Goal: Transaction & Acquisition: Purchase product/service

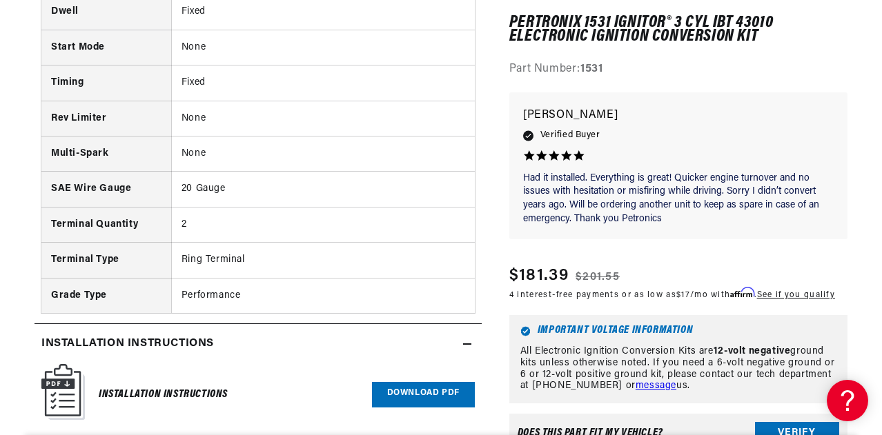
scroll to position [0, 1242]
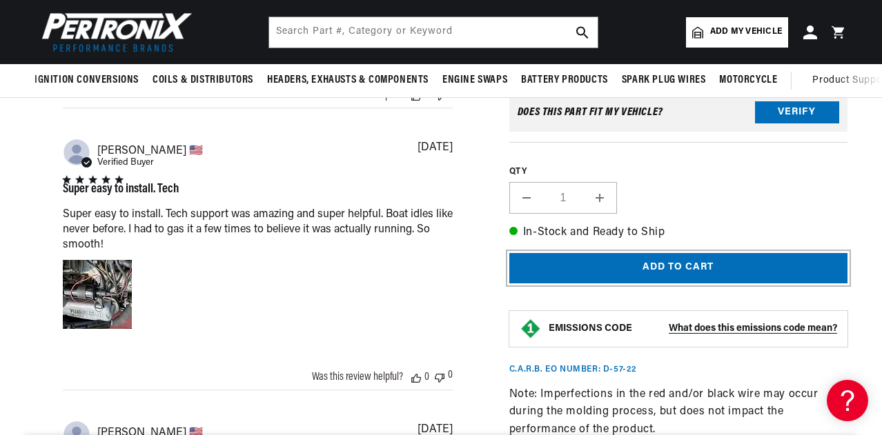
click at [679, 266] on button "Add to cart" at bounding box center [678, 268] width 338 height 31
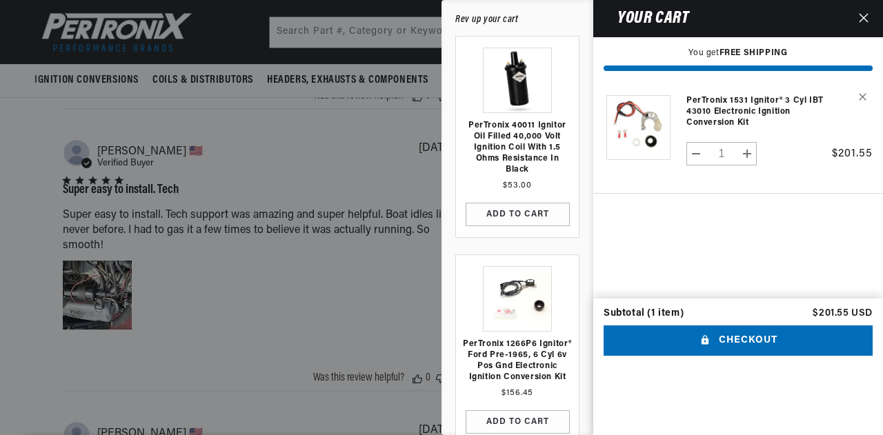
click at [868, 17] on icon "Close" at bounding box center [864, 18] width 10 height 10
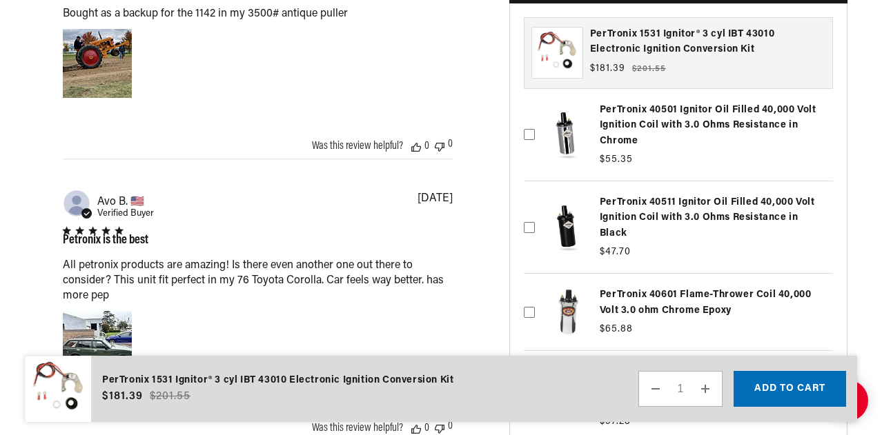
scroll to position [0, 738]
click at [528, 222] on icon at bounding box center [529, 227] width 11 height 11
click at [528, 203] on input "checkbox" at bounding box center [529, 197] width 11 height 11
checkbox input "true"
click at [802, 391] on button "Add to cart" at bounding box center [789, 389] width 112 height 36
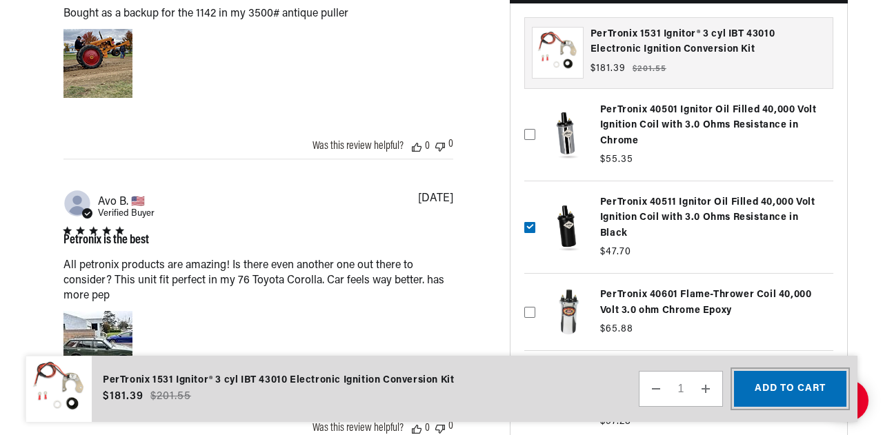
scroll to position [0, 1475]
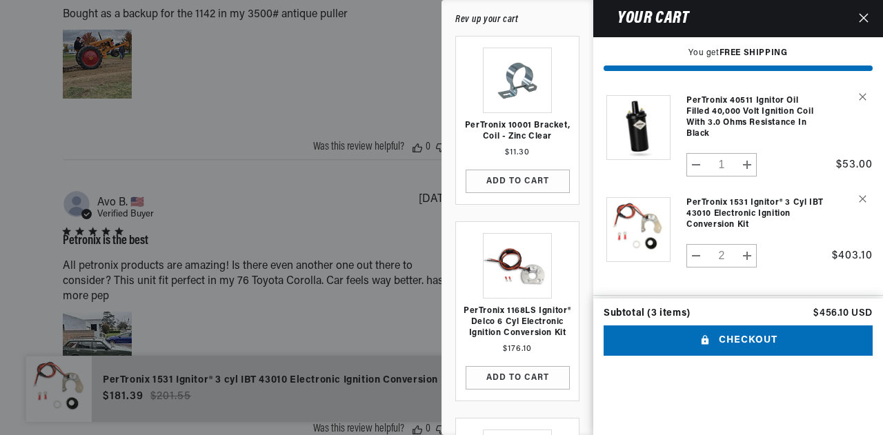
click at [697, 257] on button "Decrease quantity for PerTronix 1531 Ignitor® 3 cyl IBT 43010 Electronic Igniti…" at bounding box center [696, 255] width 19 height 23
type input "1"
click at [867, 17] on icon "Close" at bounding box center [864, 18] width 10 height 10
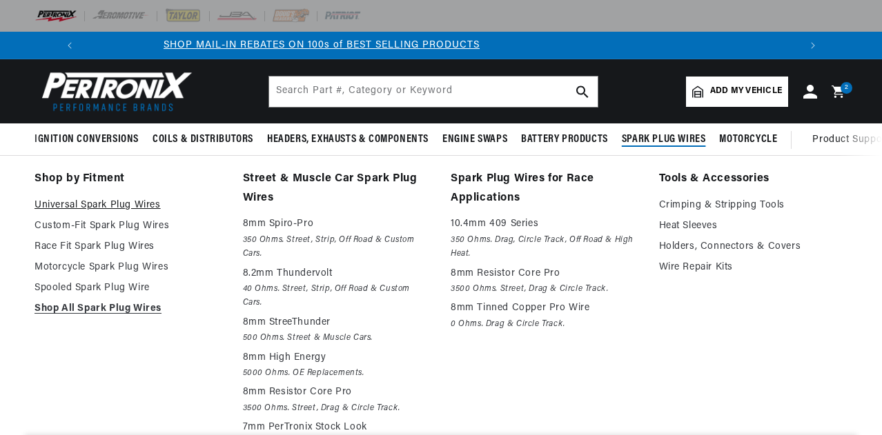
scroll to position [0, 1242]
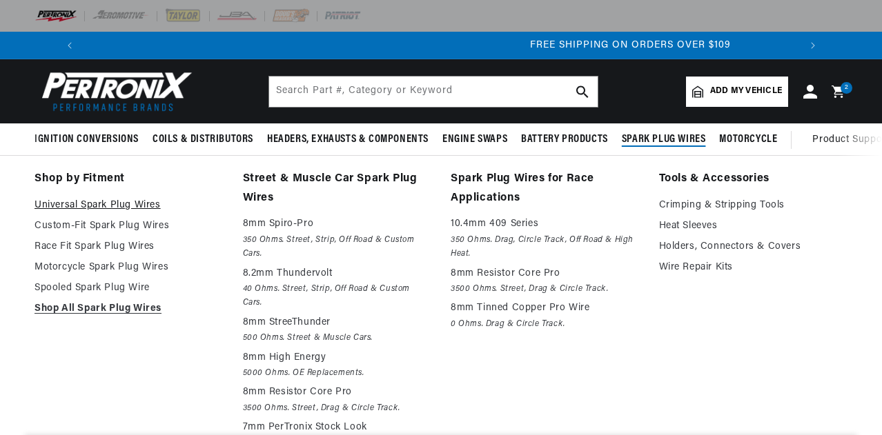
click at [107, 206] on link "Universal Spark Plug Wires" at bounding box center [128, 205] width 189 height 17
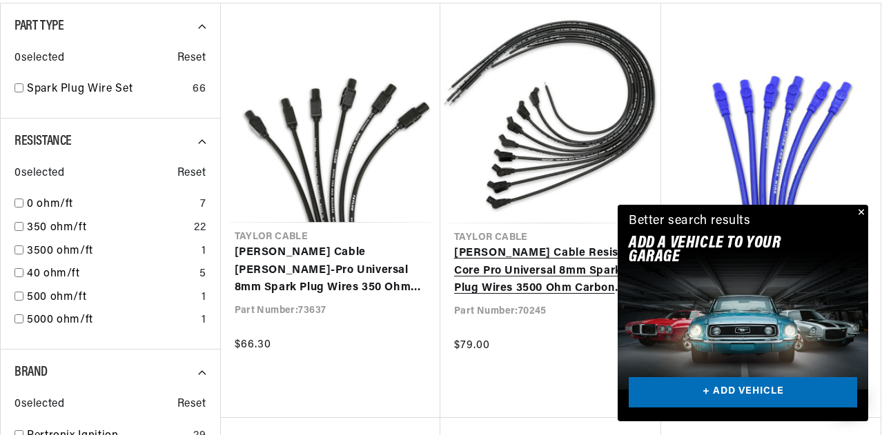
scroll to position [0, 515]
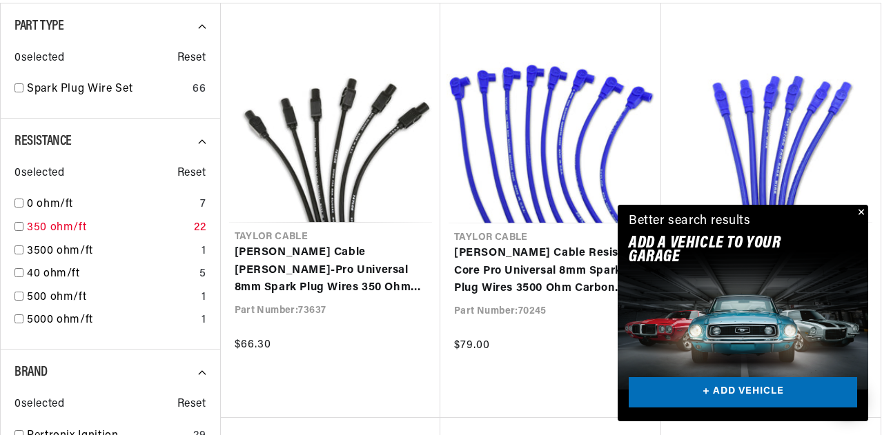
click at [17, 228] on input "checkbox" at bounding box center [18, 226] width 9 height 9
checkbox input "true"
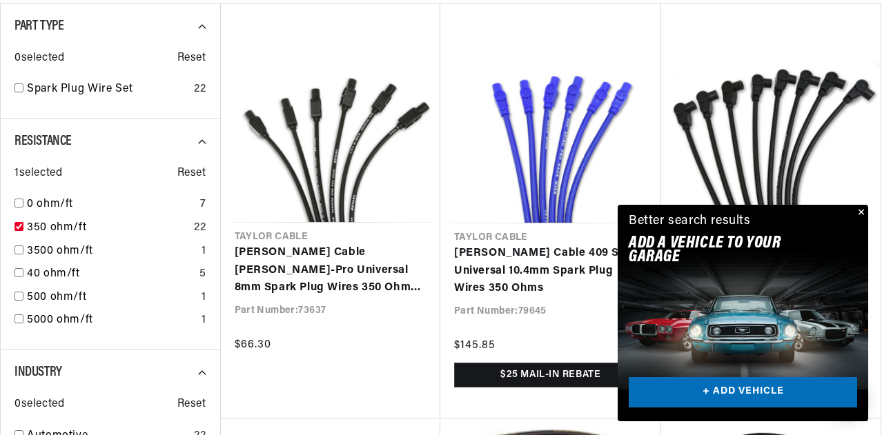
click at [857, 210] on button "Close" at bounding box center [859, 213] width 17 height 17
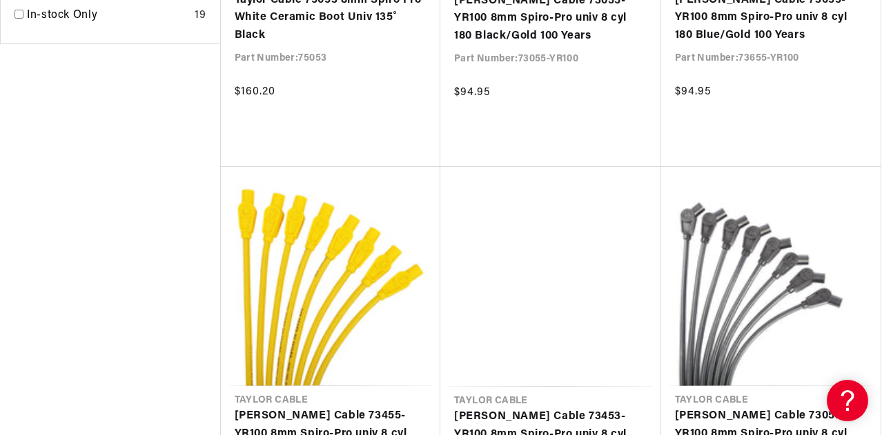
scroll to position [1587, 0]
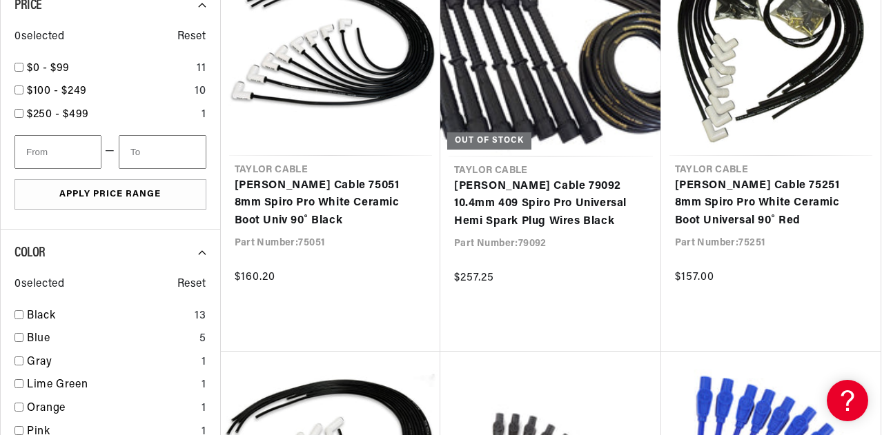
scroll to position [1035, 0]
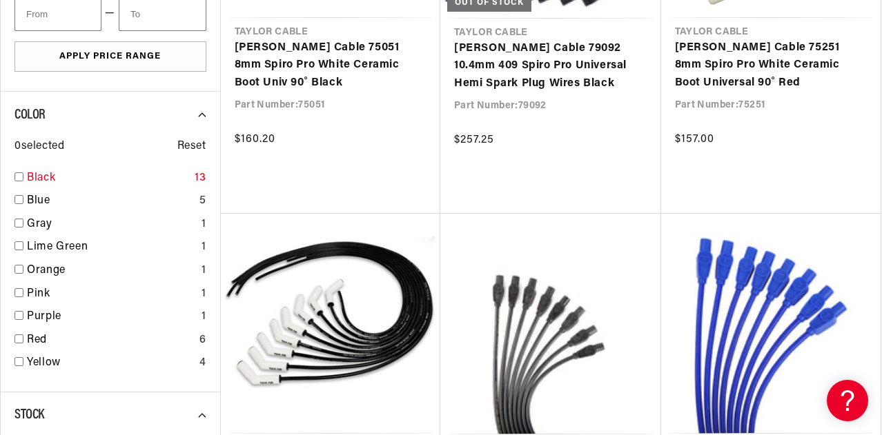
click at [19, 177] on input "checkbox" at bounding box center [18, 176] width 9 height 9
checkbox input "true"
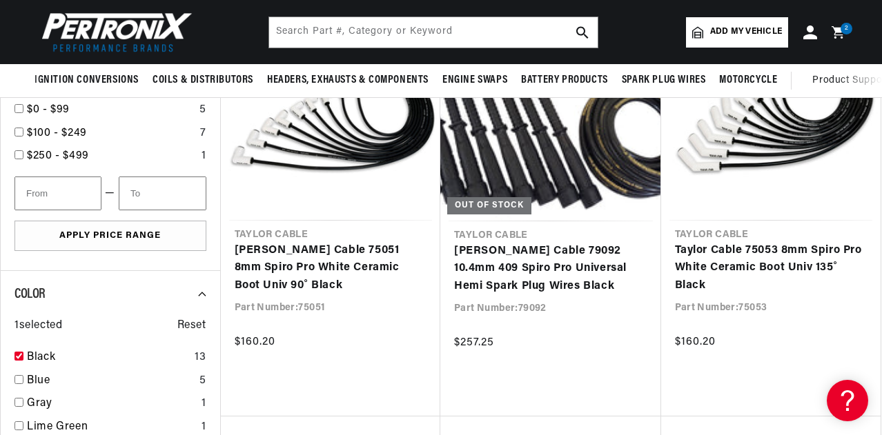
scroll to position [759, 0]
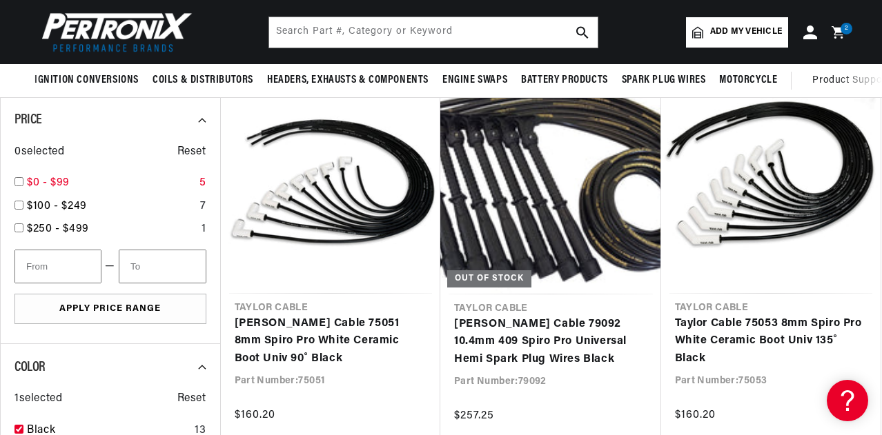
click at [18, 181] on input "checkbox" at bounding box center [18, 181] width 9 height 9
checkbox input "true"
type input "100"
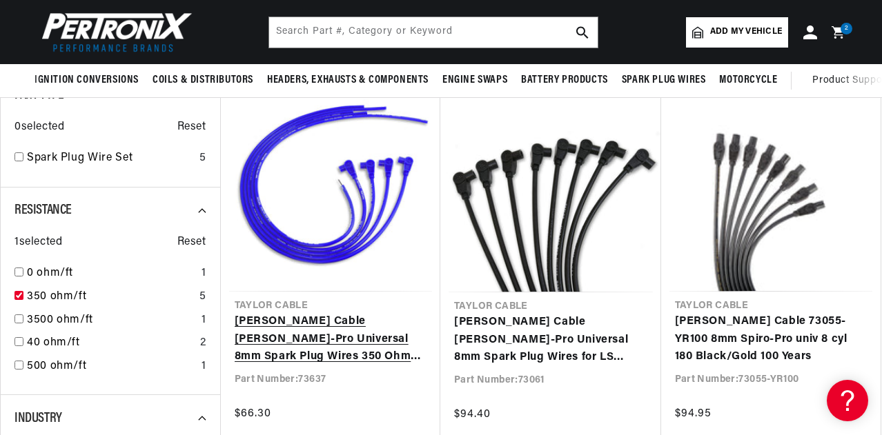
click at [317, 342] on link "[PERSON_NAME] Cable [PERSON_NAME]-Pro Universal 8mm Spark Plug Wires 350 Ohm Su…" at bounding box center [331, 339] width 192 height 53
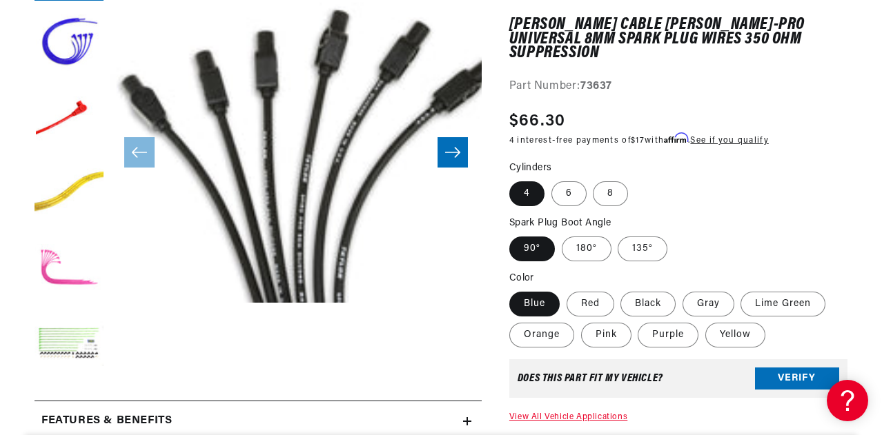
scroll to position [0, 515]
click at [647, 292] on label "Black" at bounding box center [647, 304] width 55 height 25
click at [622, 289] on input "Black" at bounding box center [621, 289] width 1 height 1
radio input "true"
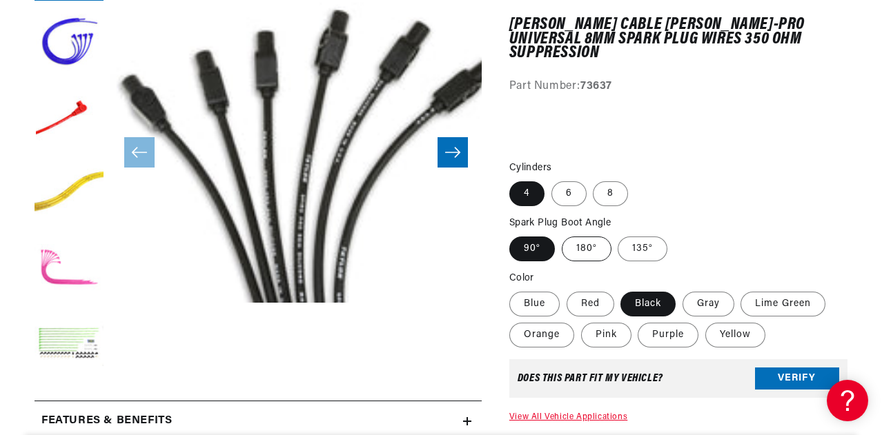
scroll to position [0, 0]
click at [583, 237] on label "180°" at bounding box center [587, 249] width 50 height 25
click at [562, 235] on input "180°" at bounding box center [562, 234] width 1 height 1
radio input "true"
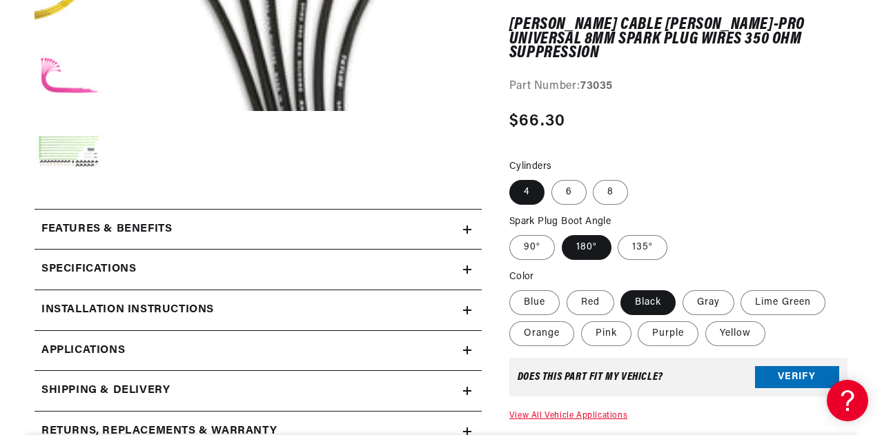
scroll to position [552, 0]
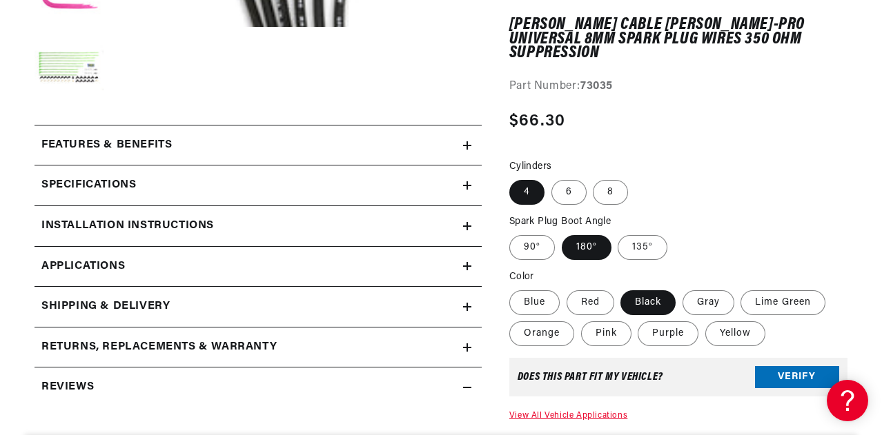
click at [465, 184] on icon at bounding box center [467, 185] width 8 height 8
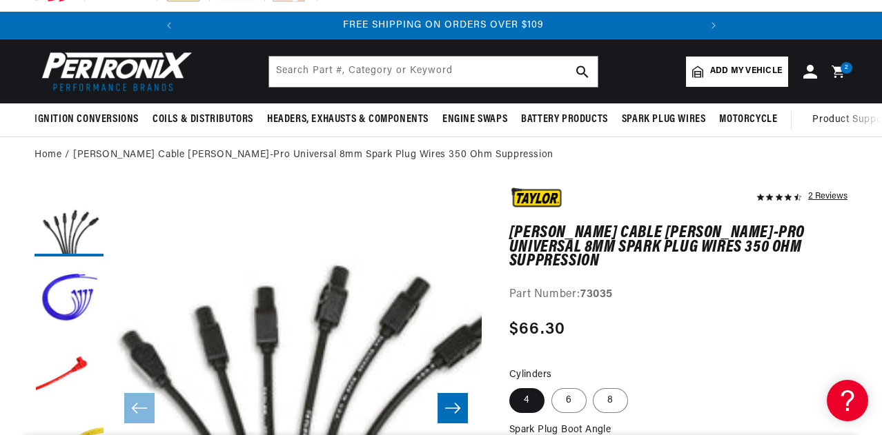
scroll to position [0, 0]
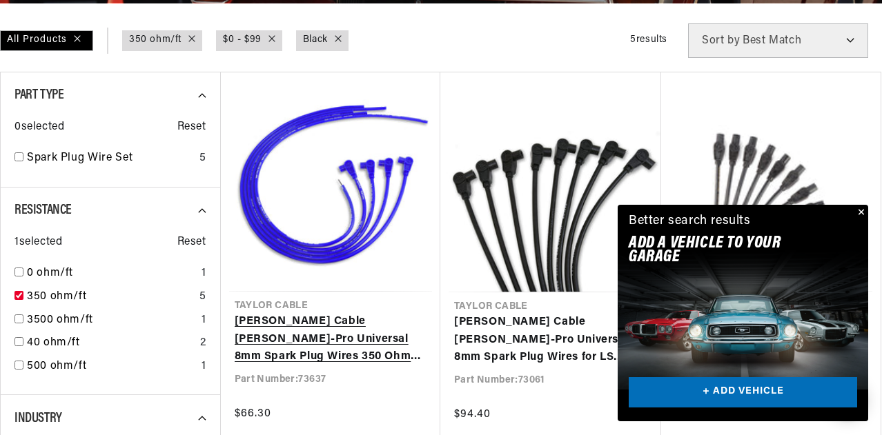
scroll to position [0, 515]
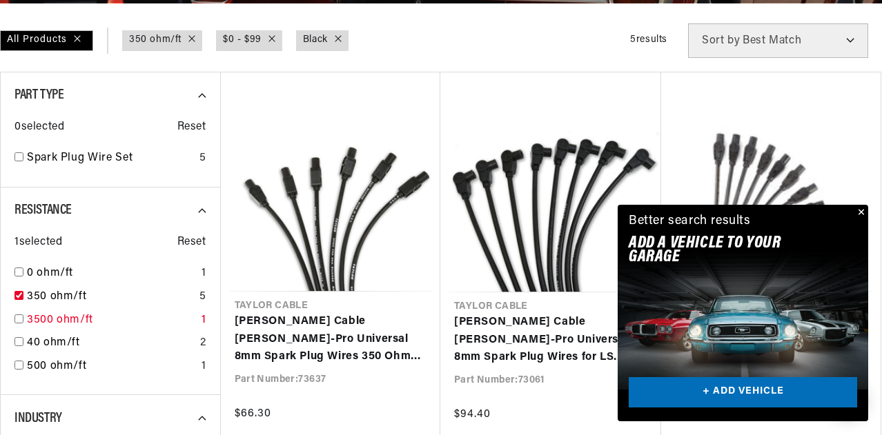
click at [19, 319] on input "checkbox" at bounding box center [18, 319] width 9 height 9
checkbox input "true"
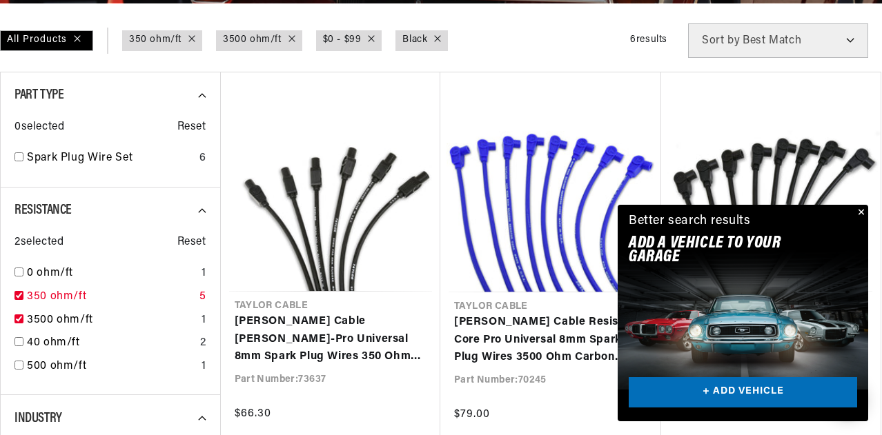
click at [19, 297] on input "checkbox" at bounding box center [18, 295] width 9 height 9
checkbox input "false"
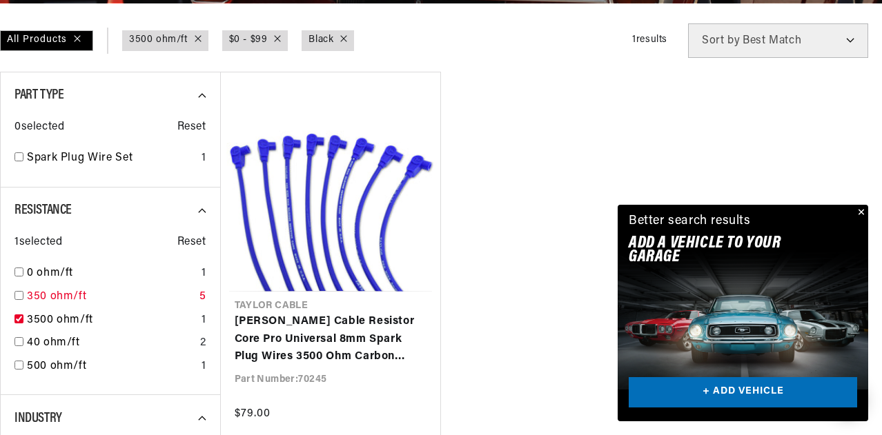
scroll to position [0, 515]
click at [19, 365] on input "checkbox" at bounding box center [18, 365] width 9 height 9
checkbox input "true"
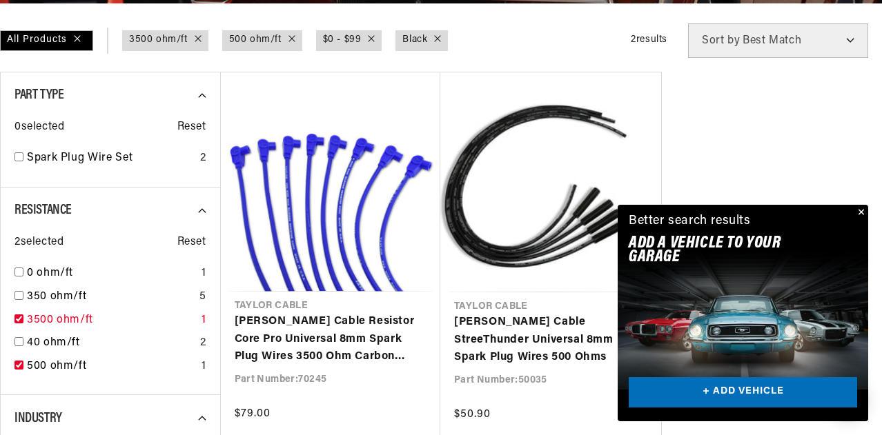
click at [19, 318] on input "checkbox" at bounding box center [18, 319] width 9 height 9
checkbox input "false"
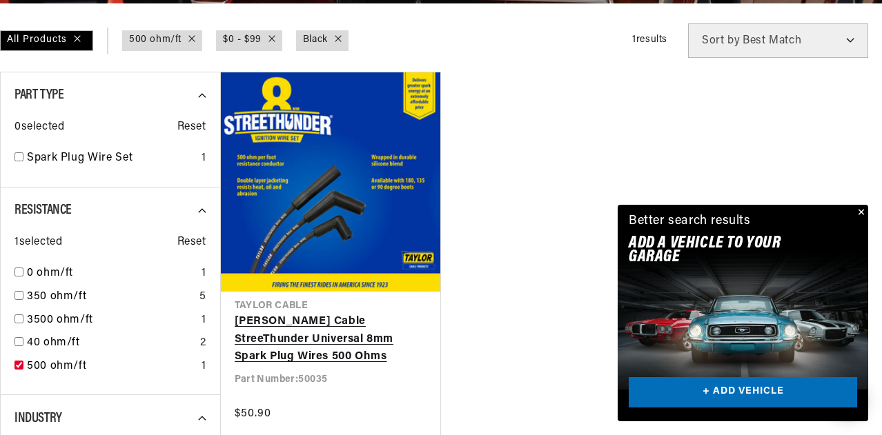
click at [323, 336] on link "Taylor Cable StreeThunder Universal 8mm Spark Plug Wires 500 Ohms" at bounding box center [331, 339] width 192 height 53
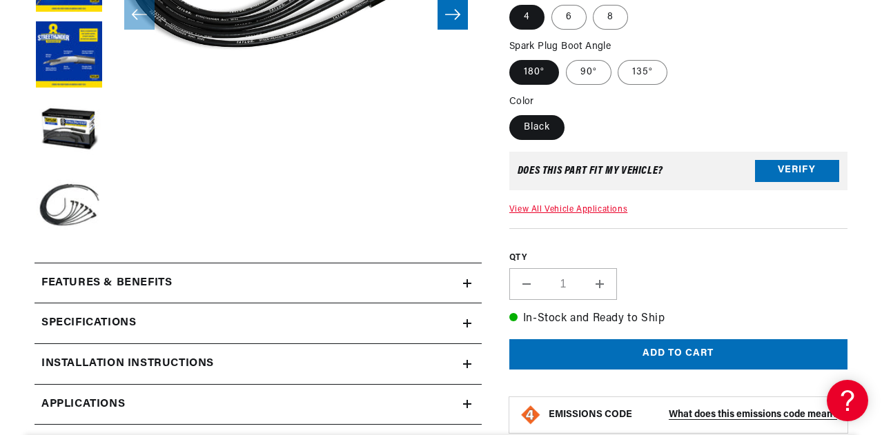
scroll to position [0, 515]
click at [467, 323] on icon at bounding box center [467, 323] width 0 height 8
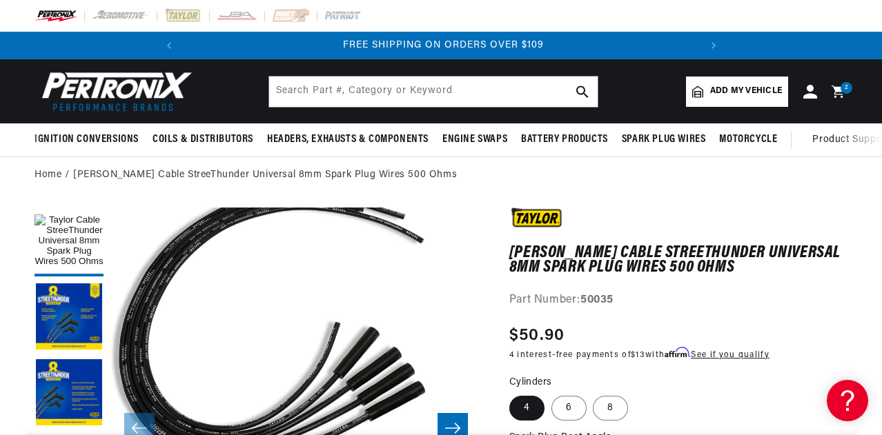
drag, startPoint x: 28, startPoint y: 2, endPoint x: 424, endPoint y: 307, distance: 499.8
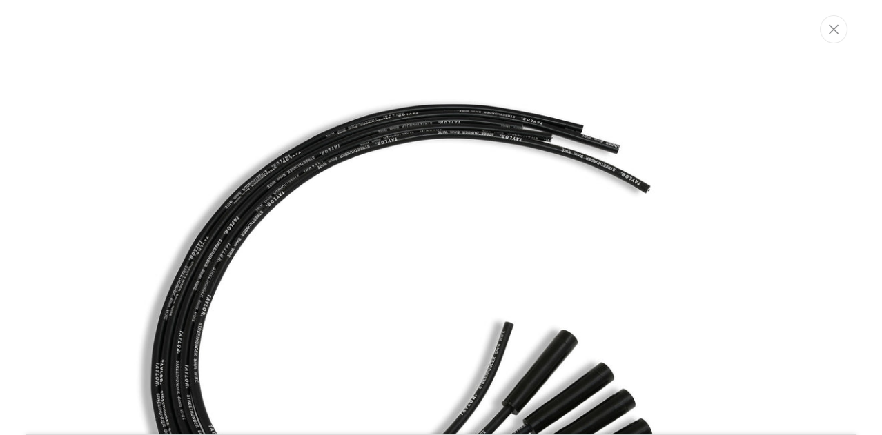
scroll to position [0, 0]
click at [833, 28] on icon "Close" at bounding box center [835, 30] width 10 height 10
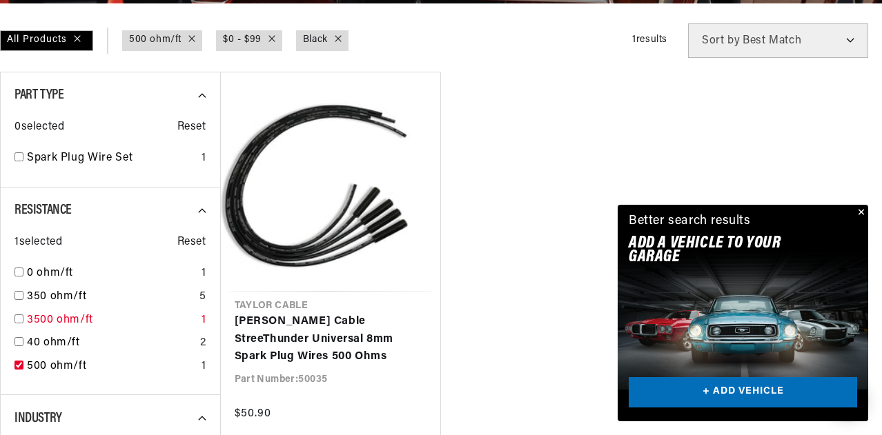
click at [19, 319] on input "checkbox" at bounding box center [18, 319] width 9 height 9
checkbox input "true"
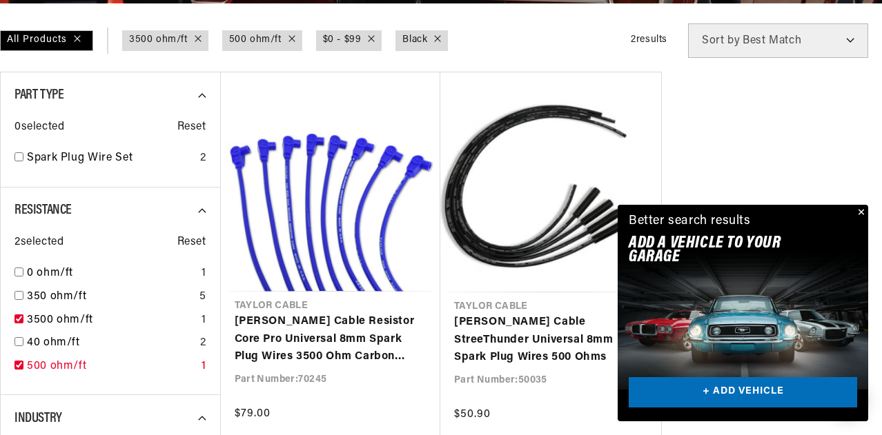
click at [19, 364] on input "checkbox" at bounding box center [18, 365] width 9 height 9
checkbox input "false"
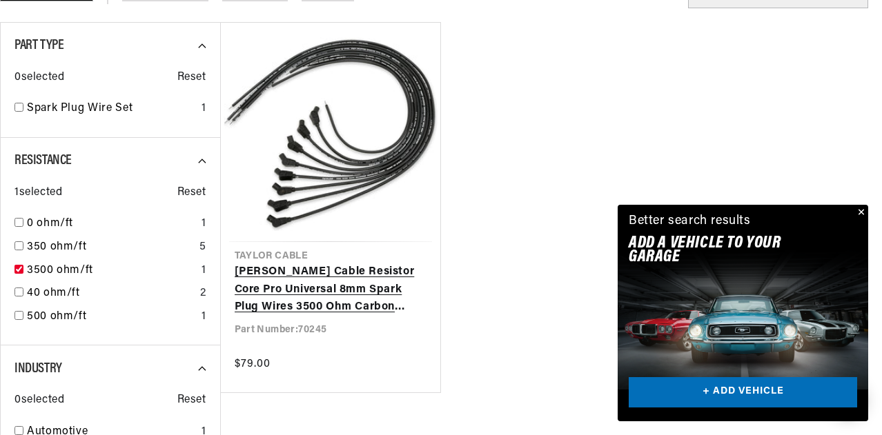
scroll to position [414, 0]
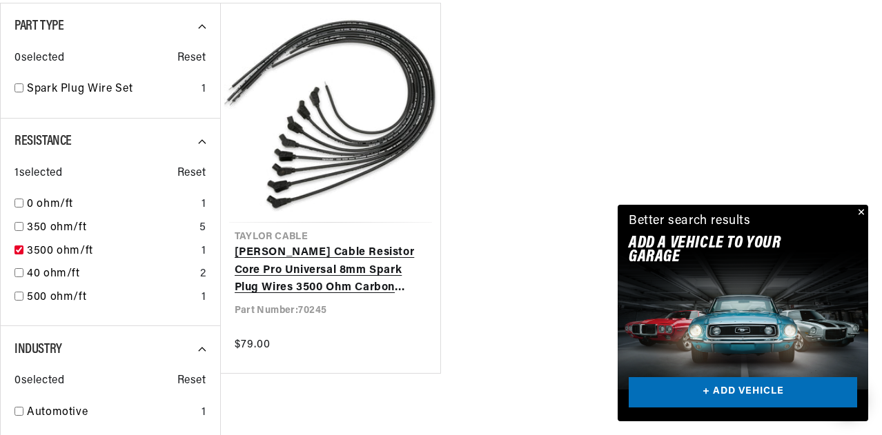
click at [342, 266] on link "[PERSON_NAME] Cable Resistor Core Pro Universal 8mm Spark Plug Wires 3500 Ohm C…" at bounding box center [331, 270] width 192 height 53
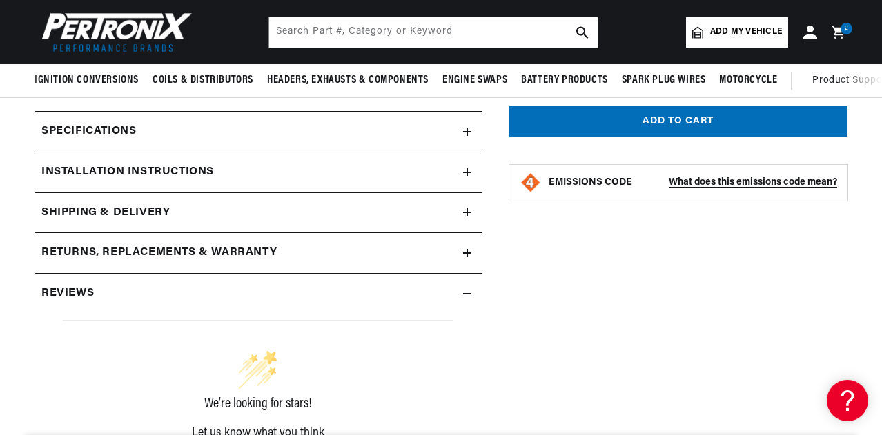
scroll to position [552, 0]
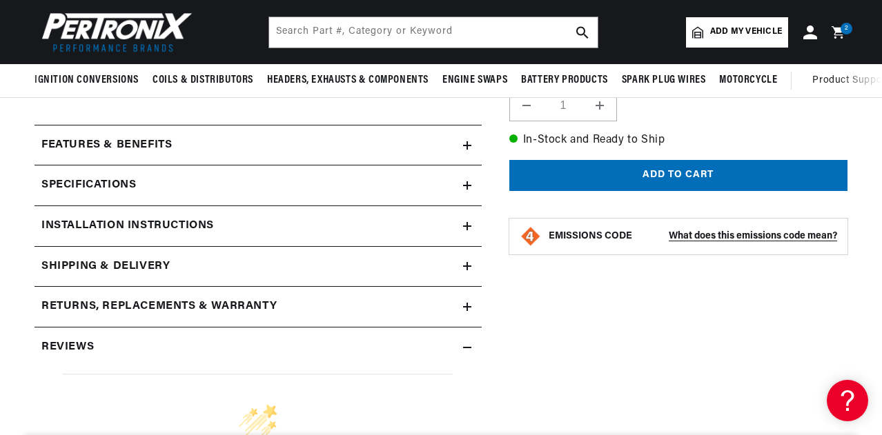
click at [466, 186] on icon at bounding box center [467, 186] width 8 height 0
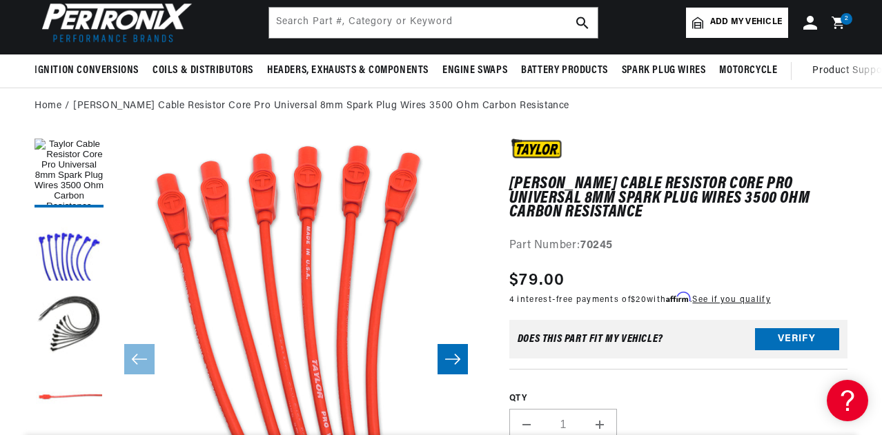
scroll to position [0, 0]
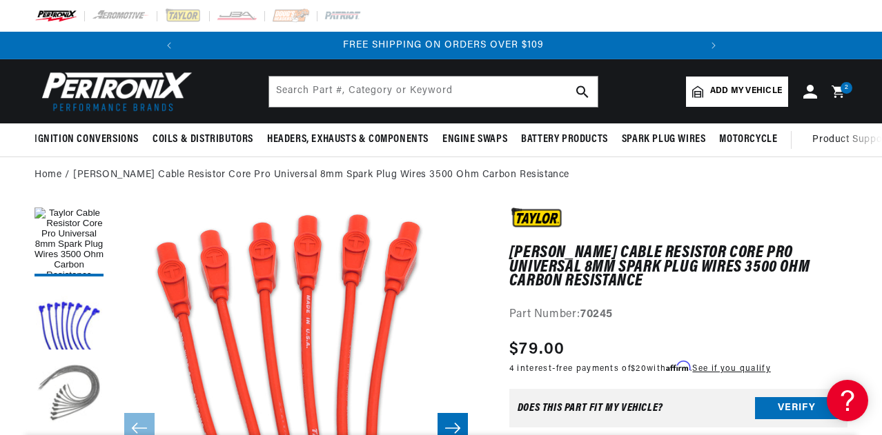
click at [90, 394] on button "Load image 3 in gallery view" at bounding box center [68, 393] width 69 height 69
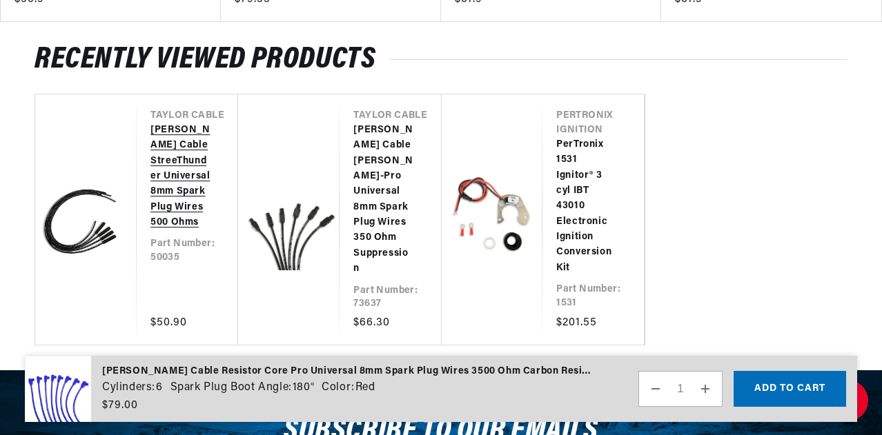
click at [168, 212] on link "[PERSON_NAME] Cable StreeThunder Universal 8mm Spark Plug Wires 500 Ohms" at bounding box center [180, 177] width 60 height 108
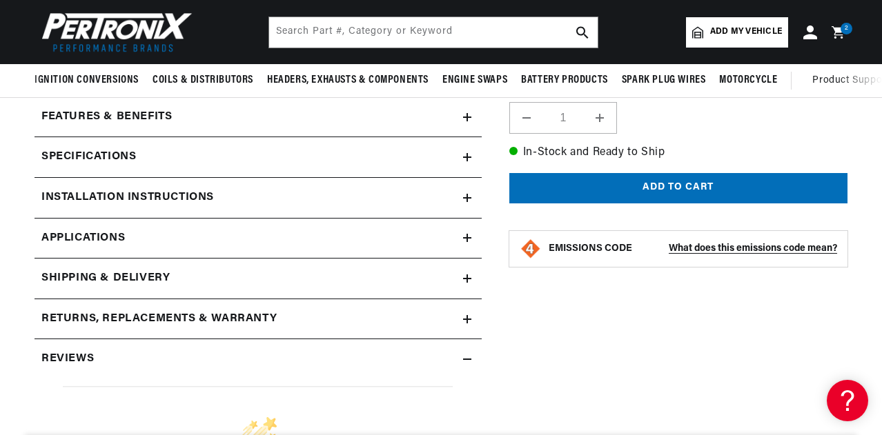
scroll to position [552, 0]
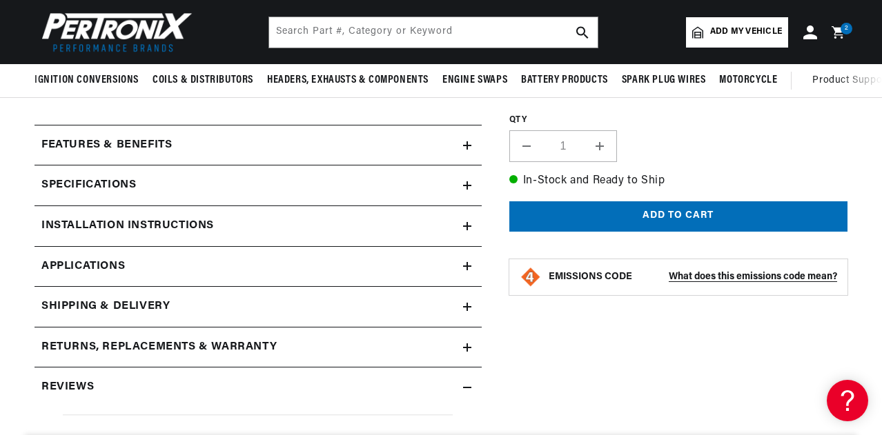
click at [465, 141] on summary "Features & Benefits" at bounding box center [257, 146] width 447 height 40
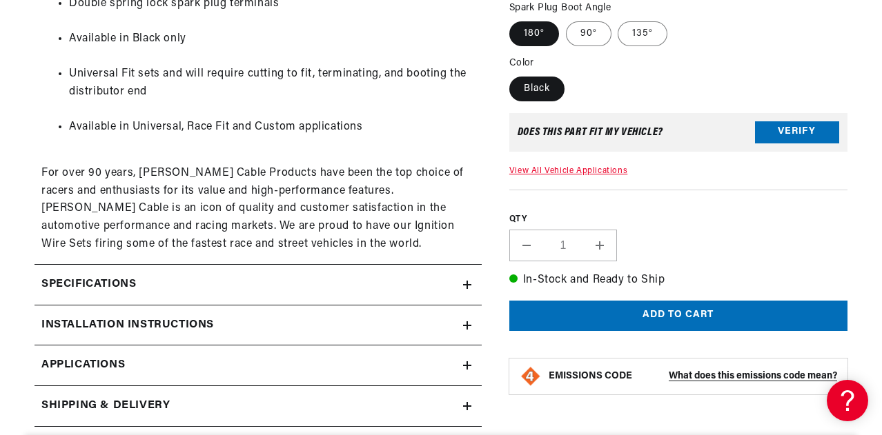
scroll to position [1173, 0]
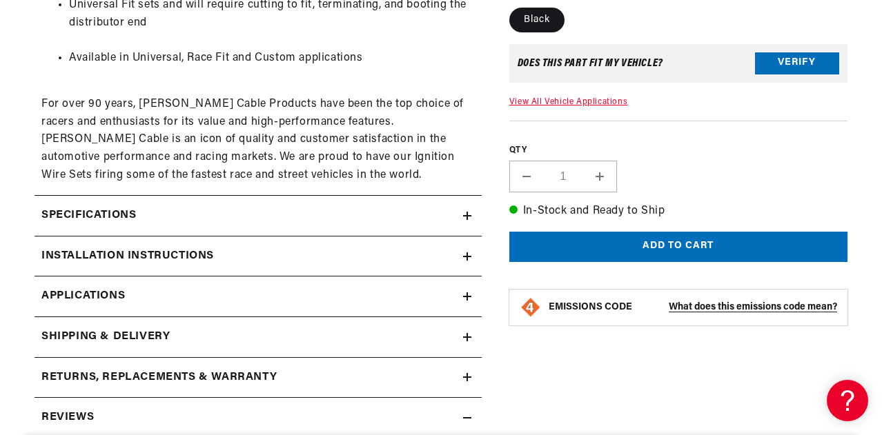
click at [467, 216] on icon at bounding box center [467, 216] width 8 height 0
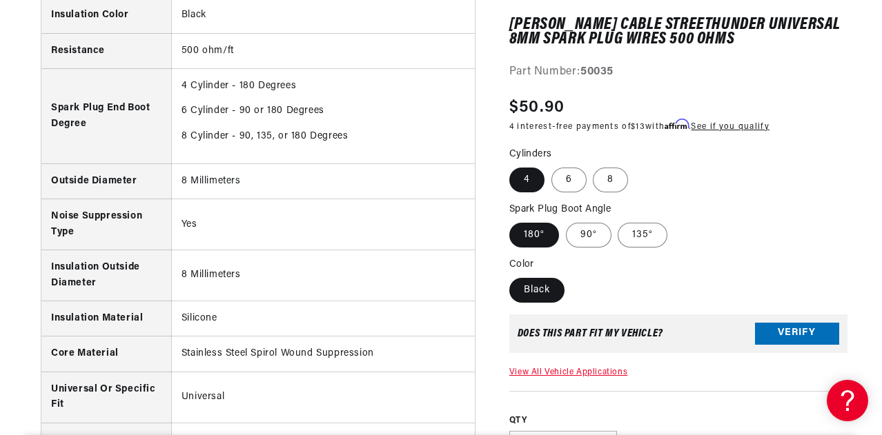
scroll to position [0, 0]
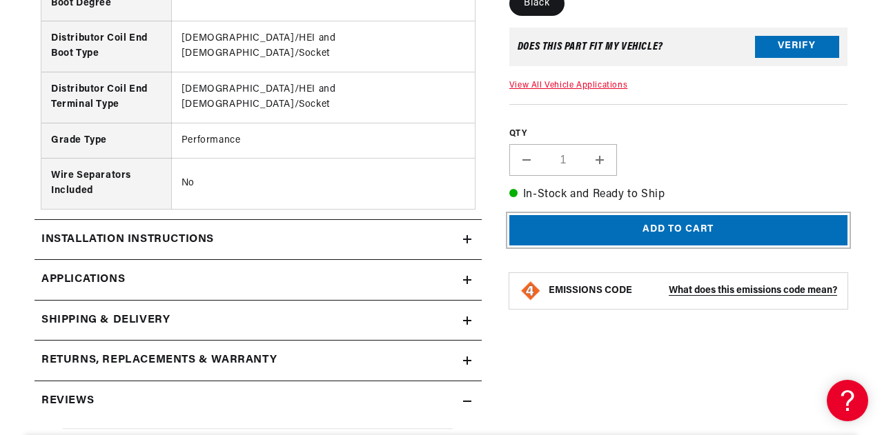
click at [664, 243] on button "Add to cart" at bounding box center [678, 230] width 338 height 31
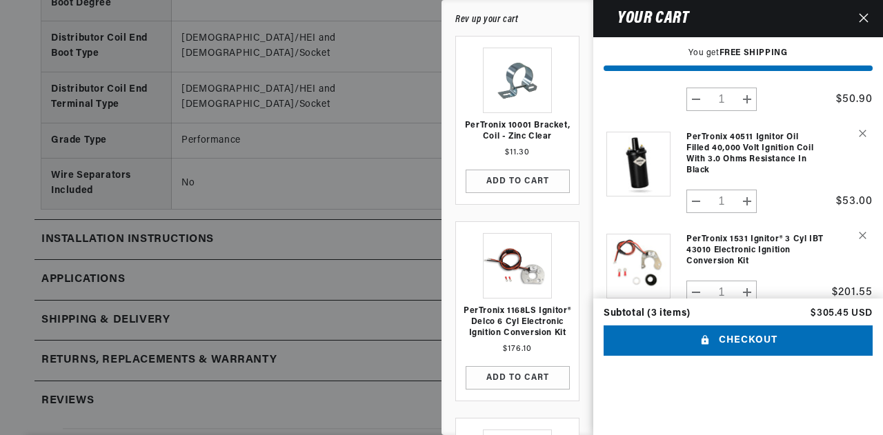
click at [862, 14] on icon "Close" at bounding box center [864, 18] width 10 height 10
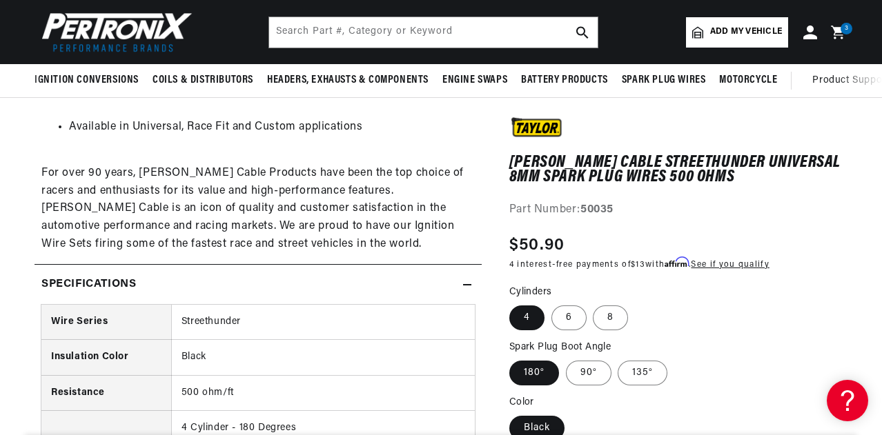
click at [846, 33] on span "3" at bounding box center [846, 29] width 4 height 12
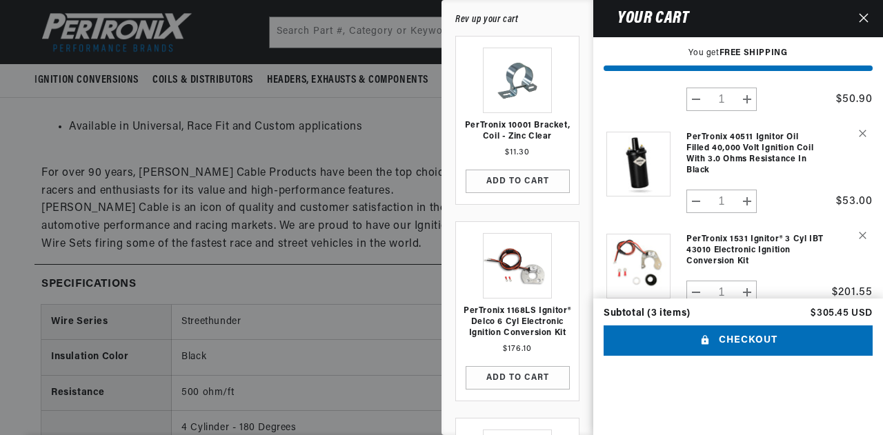
scroll to position [0, 515]
click at [754, 357] on button "Checkout" at bounding box center [738, 341] width 269 height 31
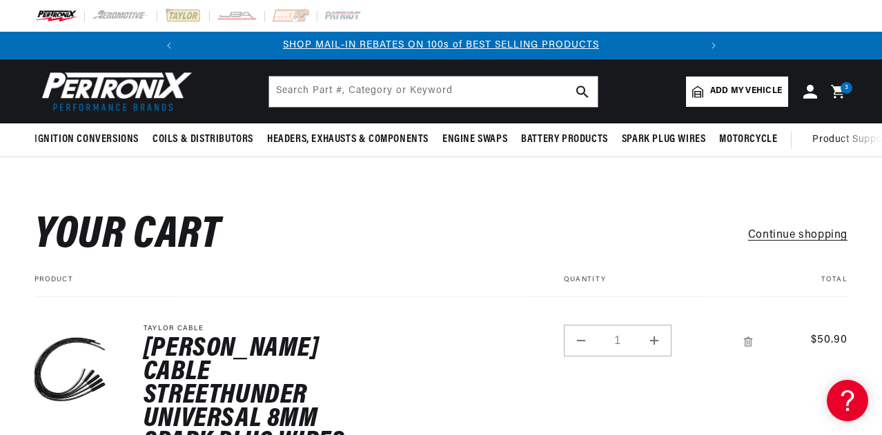
click at [840, 89] on div "3 3 items" at bounding box center [846, 88] width 12 height 12
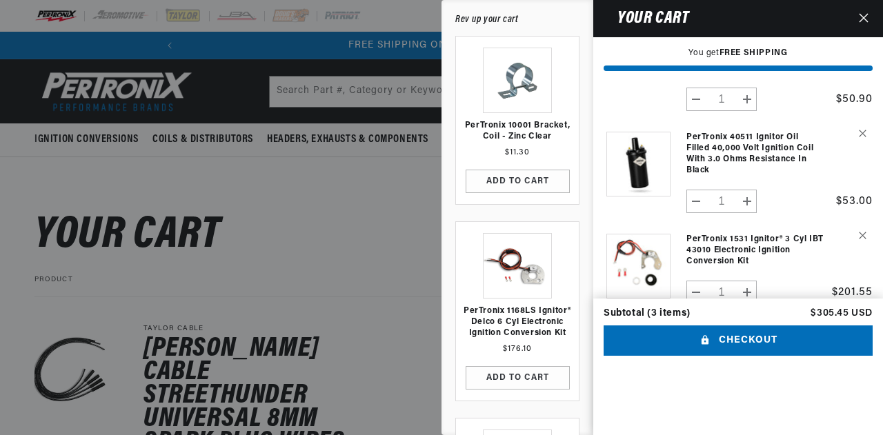
scroll to position [0, 515]
click at [862, 130] on icon "Remove PerTronix 40511 Ignitor Oil Filled 40,000 Volt Ignition Coil with 3.0 Oh…" at bounding box center [863, 134] width 8 height 8
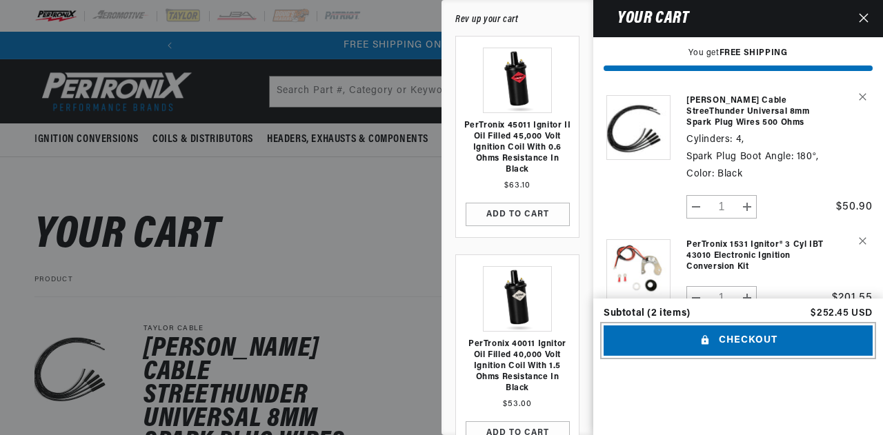
click at [751, 357] on button "Checkout" at bounding box center [738, 341] width 269 height 31
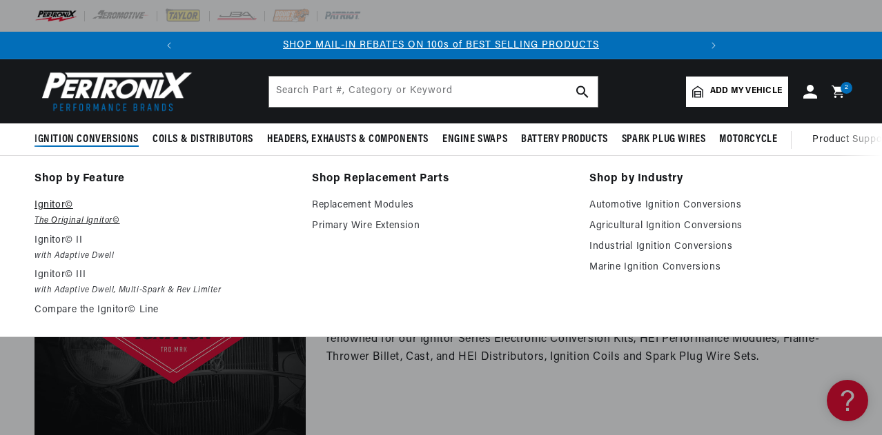
click at [59, 217] on em "The Original Ignitor©" at bounding box center [163, 221] width 258 height 14
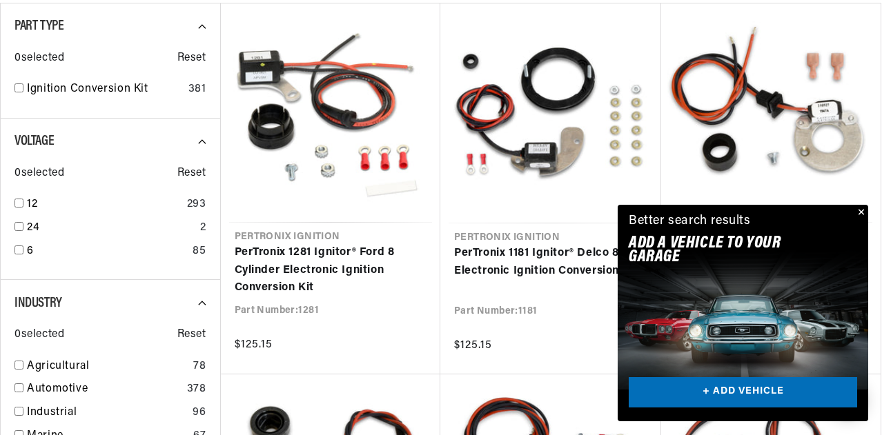
scroll to position [0, 515]
click at [21, 87] on input "checkbox" at bounding box center [18, 87] width 9 height 9
checkbox input "false"
click at [18, 201] on input "checkbox" at bounding box center [18, 203] width 9 height 9
checkbox input "false"
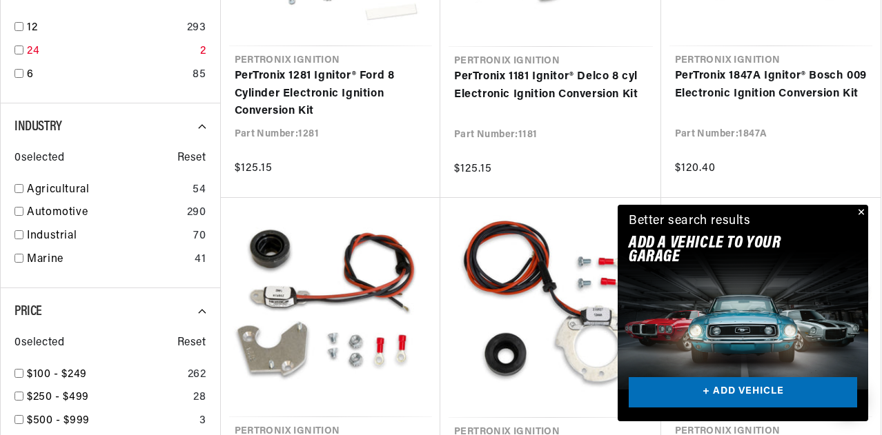
scroll to position [621, 0]
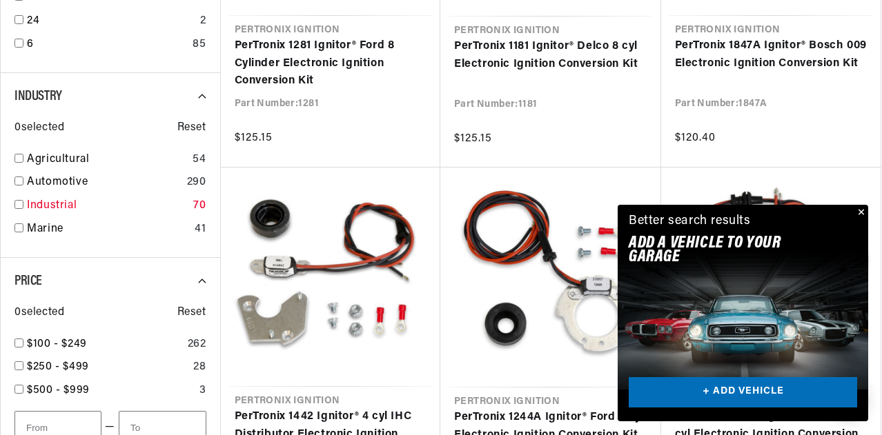
click at [19, 204] on input "checkbox" at bounding box center [18, 204] width 9 height 9
checkbox input "false"
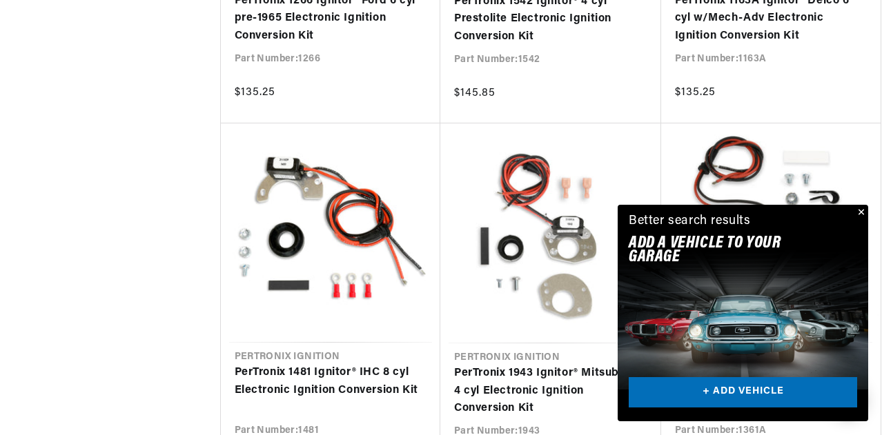
scroll to position [2967, 0]
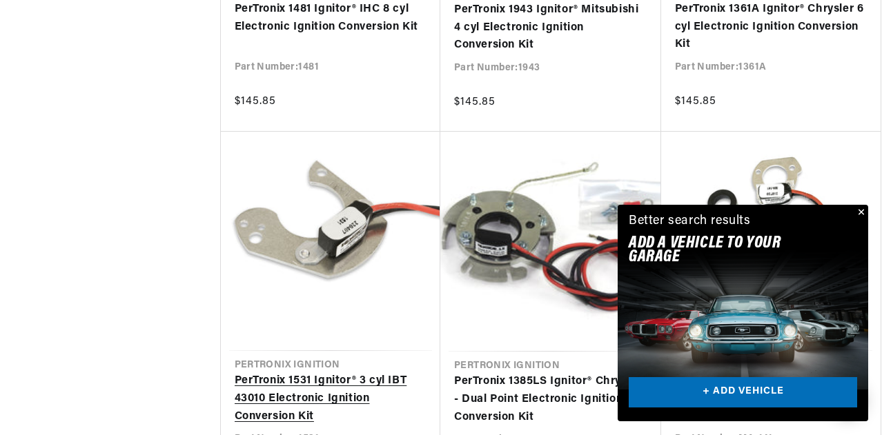
scroll to position [3312, 0]
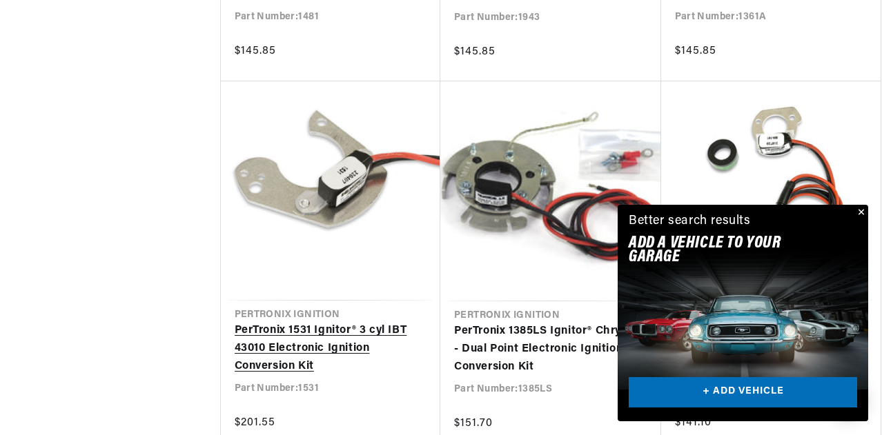
click at [302, 328] on link "PerTronix 1531 Ignitor® 3 cyl IBT 43010 Electronic Ignition Conversion Kit" at bounding box center [331, 348] width 192 height 53
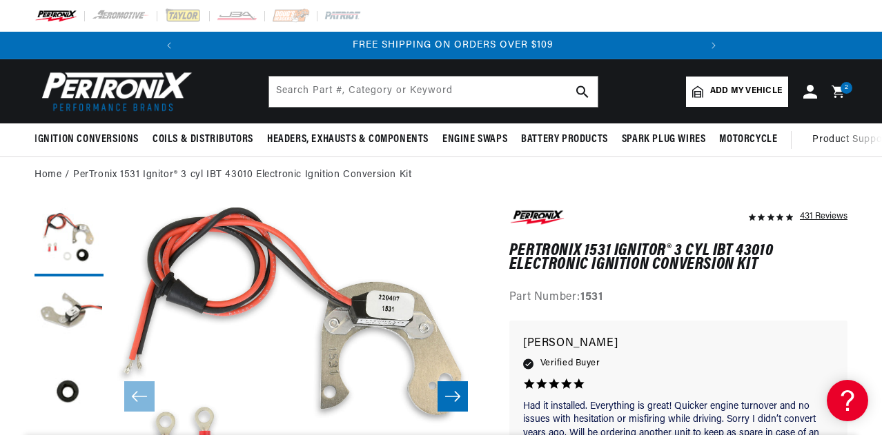
scroll to position [0, 515]
